Goal: Task Accomplishment & Management: Manage account settings

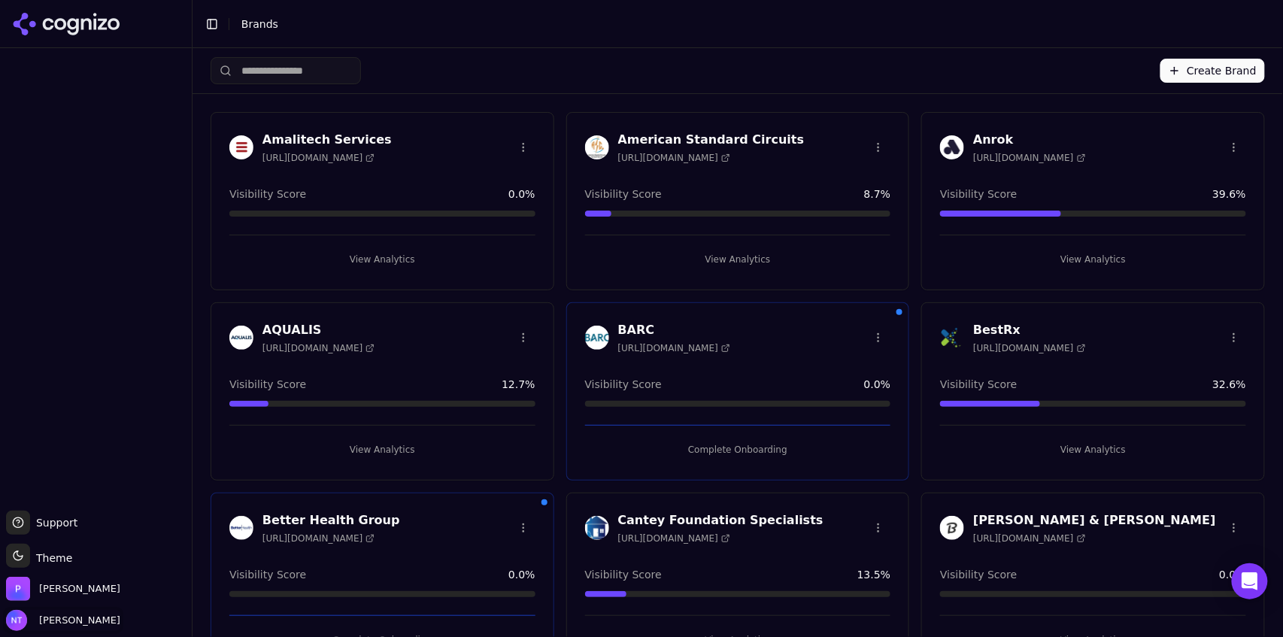
click at [58, 620] on span "[PERSON_NAME]" at bounding box center [76, 621] width 87 height 14
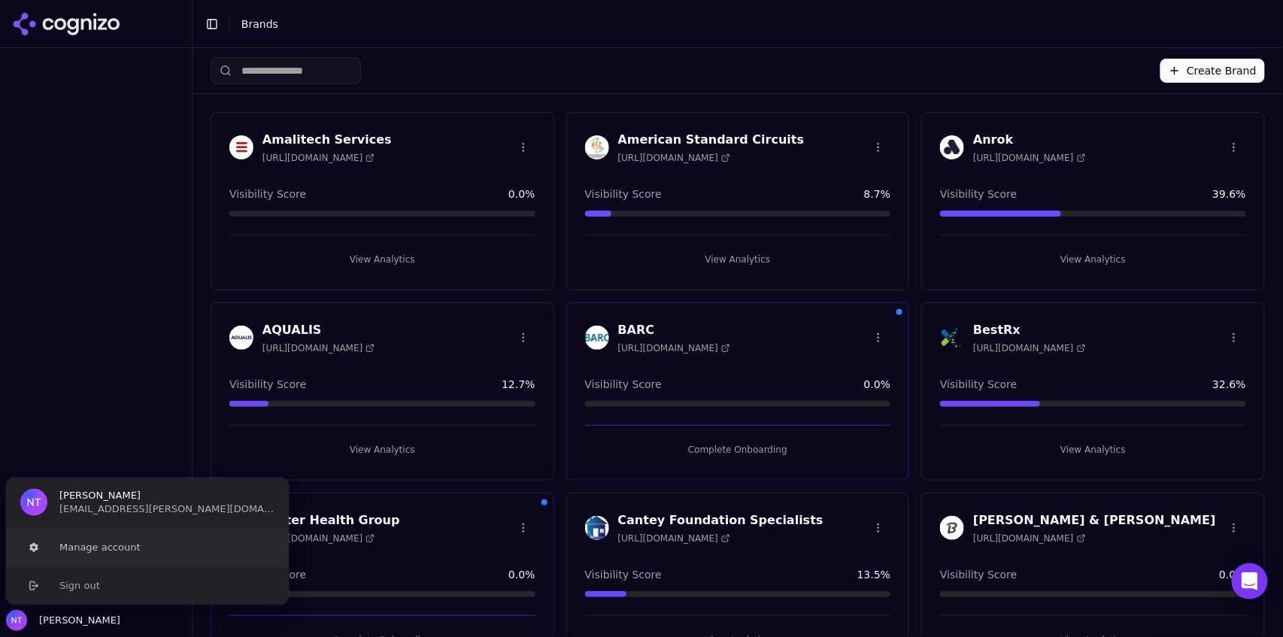
click at [115, 548] on button "Manage account" at bounding box center [147, 548] width 284 height 38
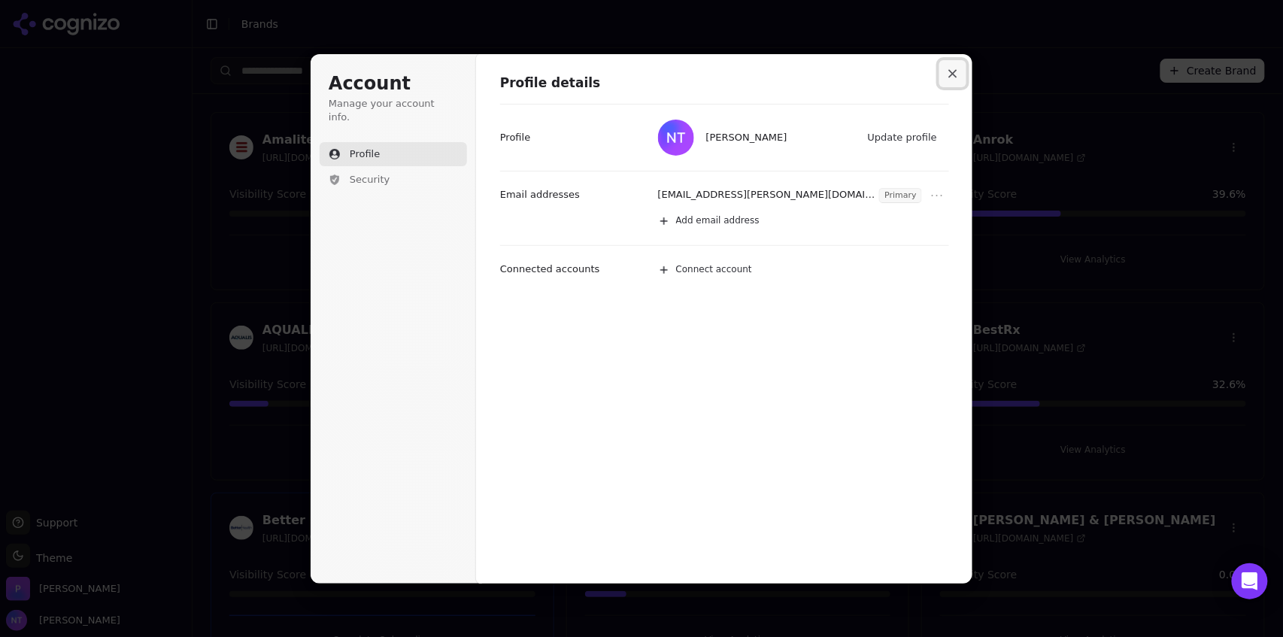
click at [960, 80] on button "Close modal" at bounding box center [952, 73] width 27 height 27
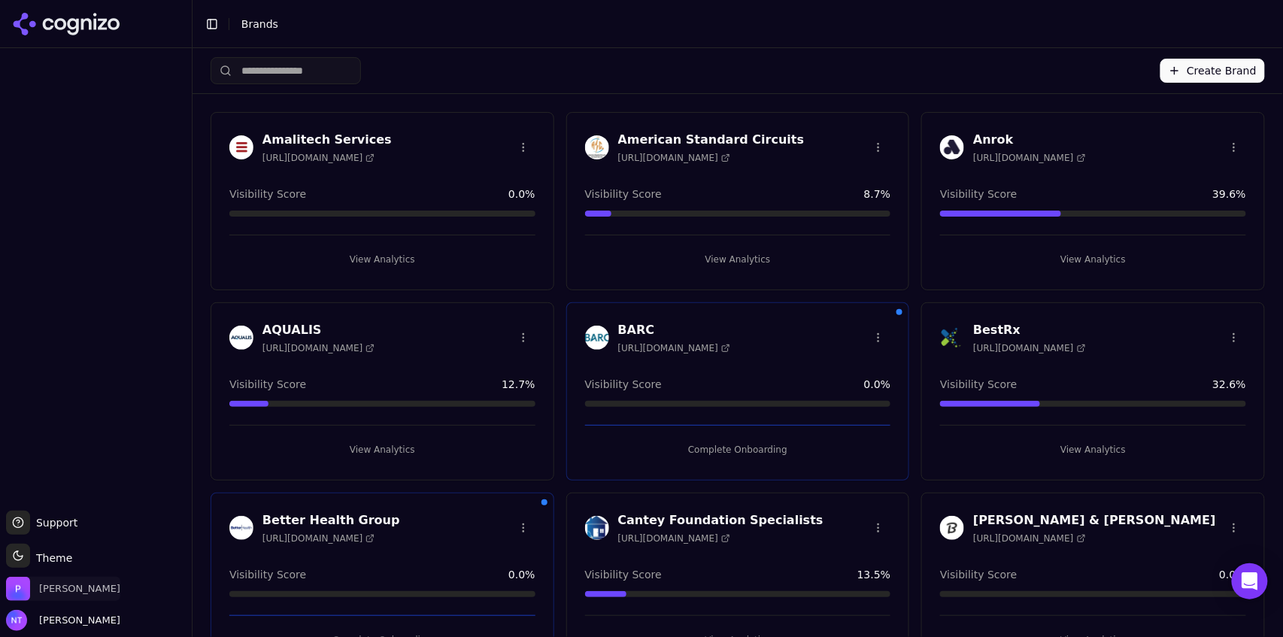
click at [54, 590] on span "[PERSON_NAME]" at bounding box center [79, 589] width 81 height 14
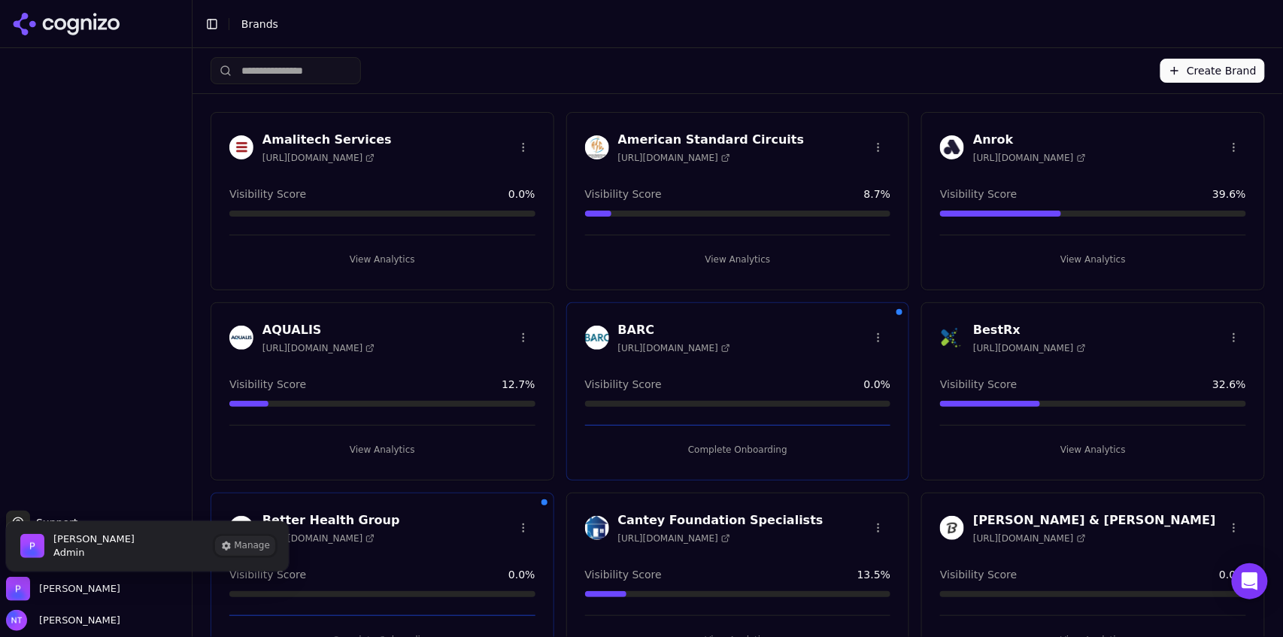
click at [247, 542] on button "Manage" at bounding box center [245, 546] width 59 height 18
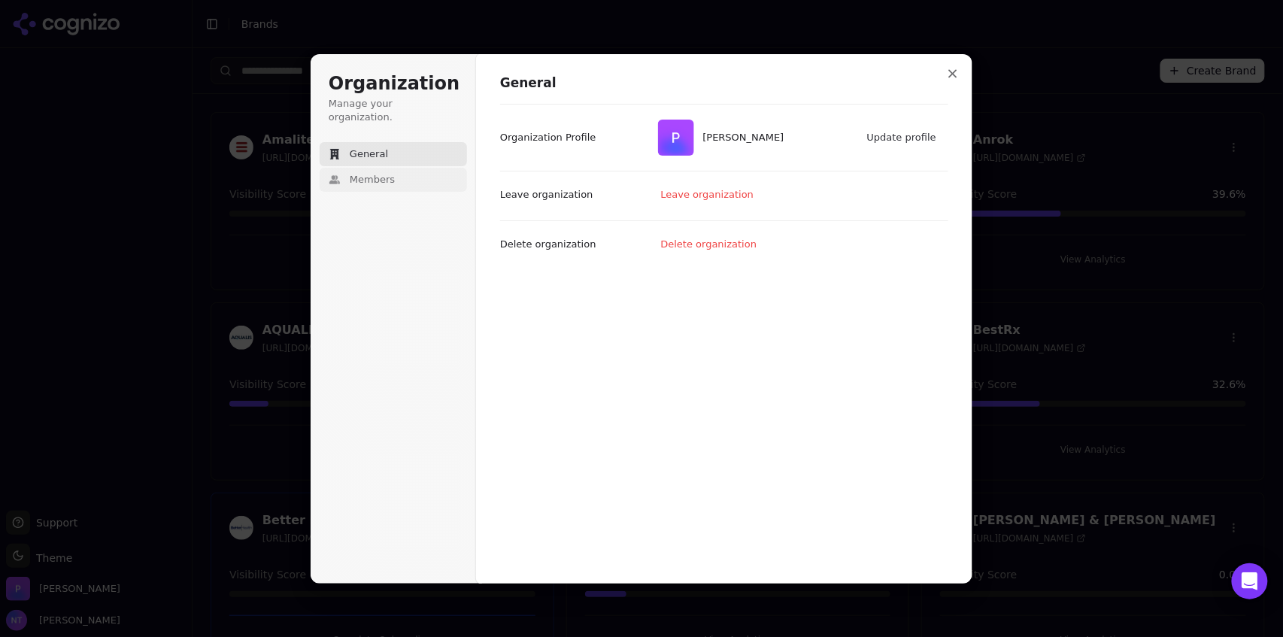
click at [375, 173] on span "Members" at bounding box center [372, 180] width 45 height 14
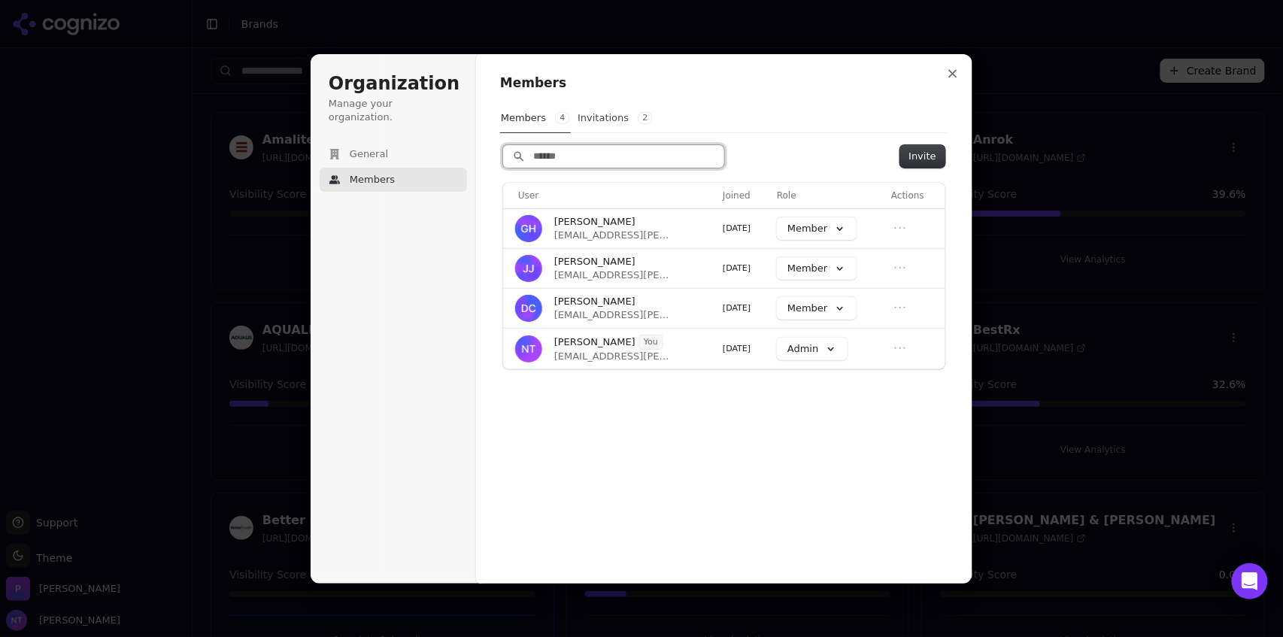
click at [628, 162] on input "Search" at bounding box center [613, 156] width 221 height 23
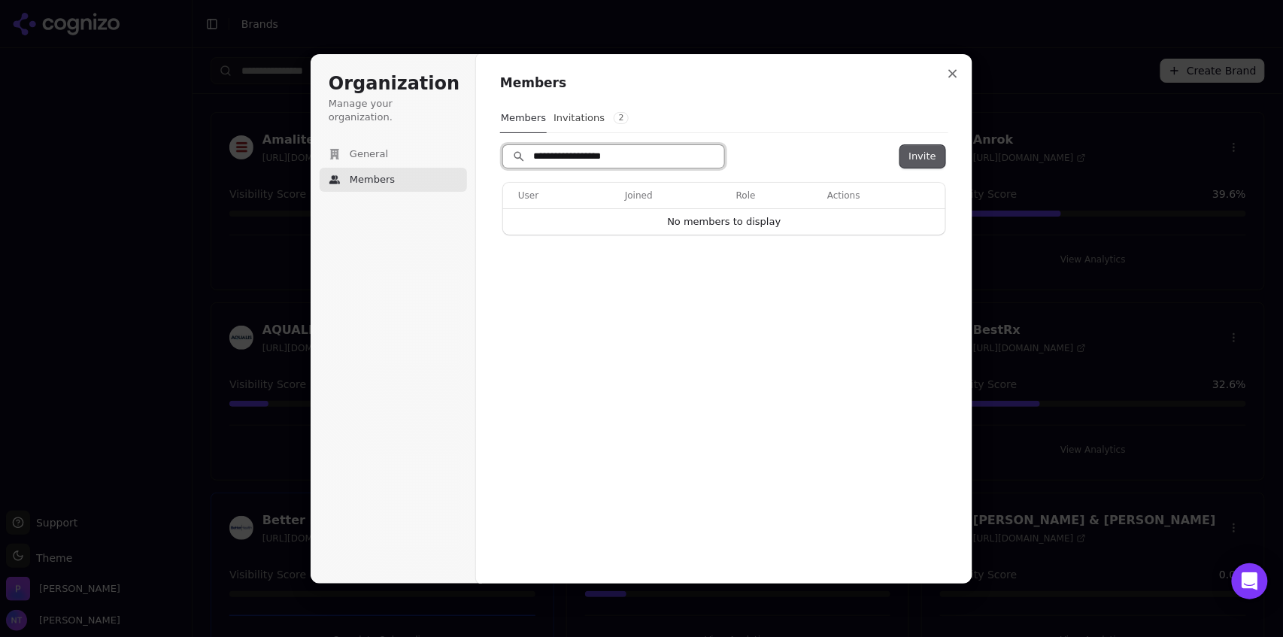
type input "**********"
click at [915, 155] on button "Invite" at bounding box center [922, 156] width 45 height 23
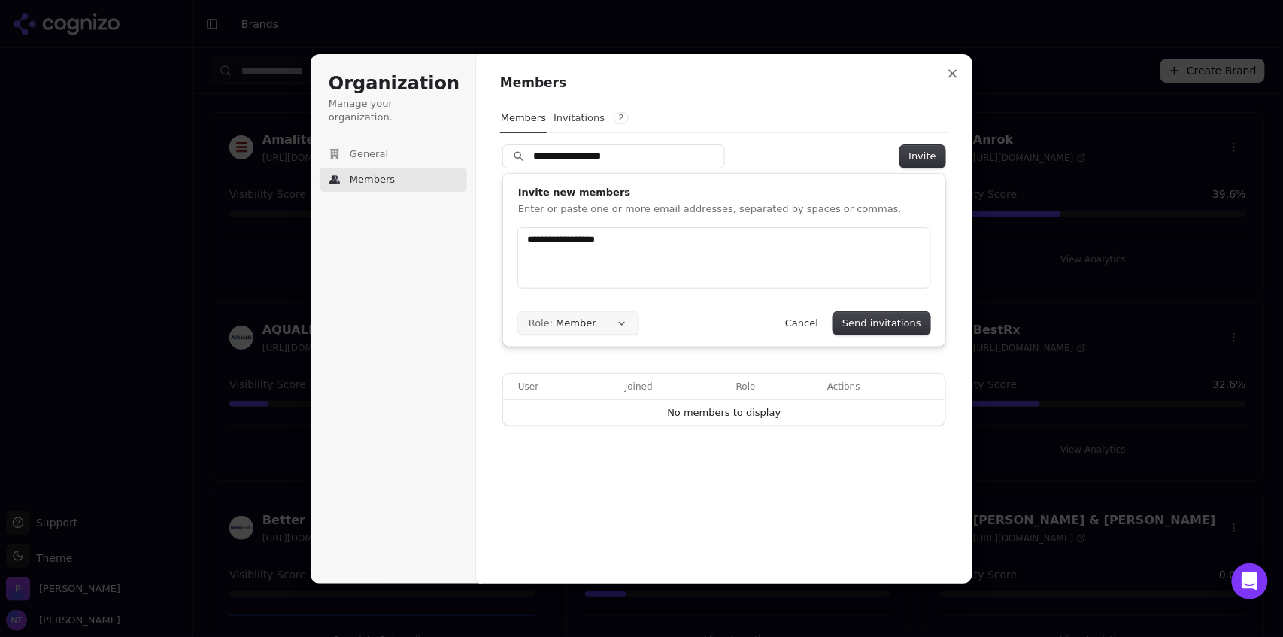
type input "**********"
click at [607, 329] on button "Role: Member" at bounding box center [578, 323] width 120 height 23
click at [724, 309] on form "[EMAIL_ADDRESS][PERSON_NAME][DOMAIN_NAME] Role: Member Send invitations Cancel" at bounding box center [724, 281] width 412 height 107
click at [880, 325] on button "Send invitations" at bounding box center [881, 323] width 97 height 23
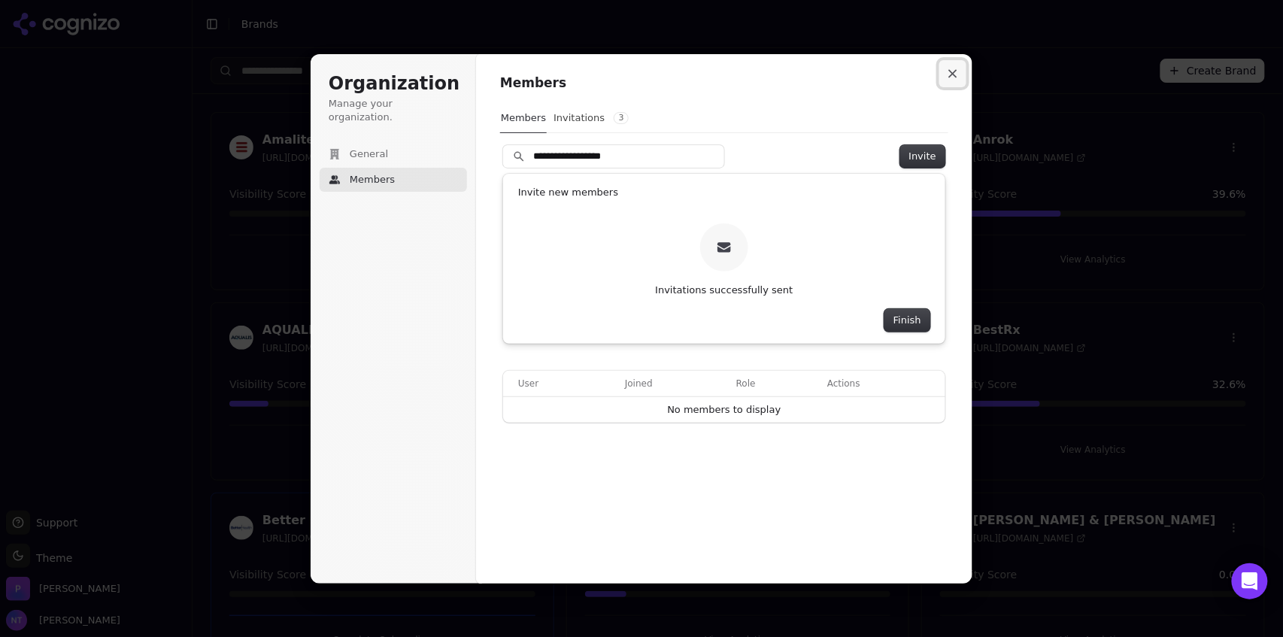
click at [951, 78] on button "Close modal" at bounding box center [952, 73] width 27 height 27
